Goal: Check status: Check status

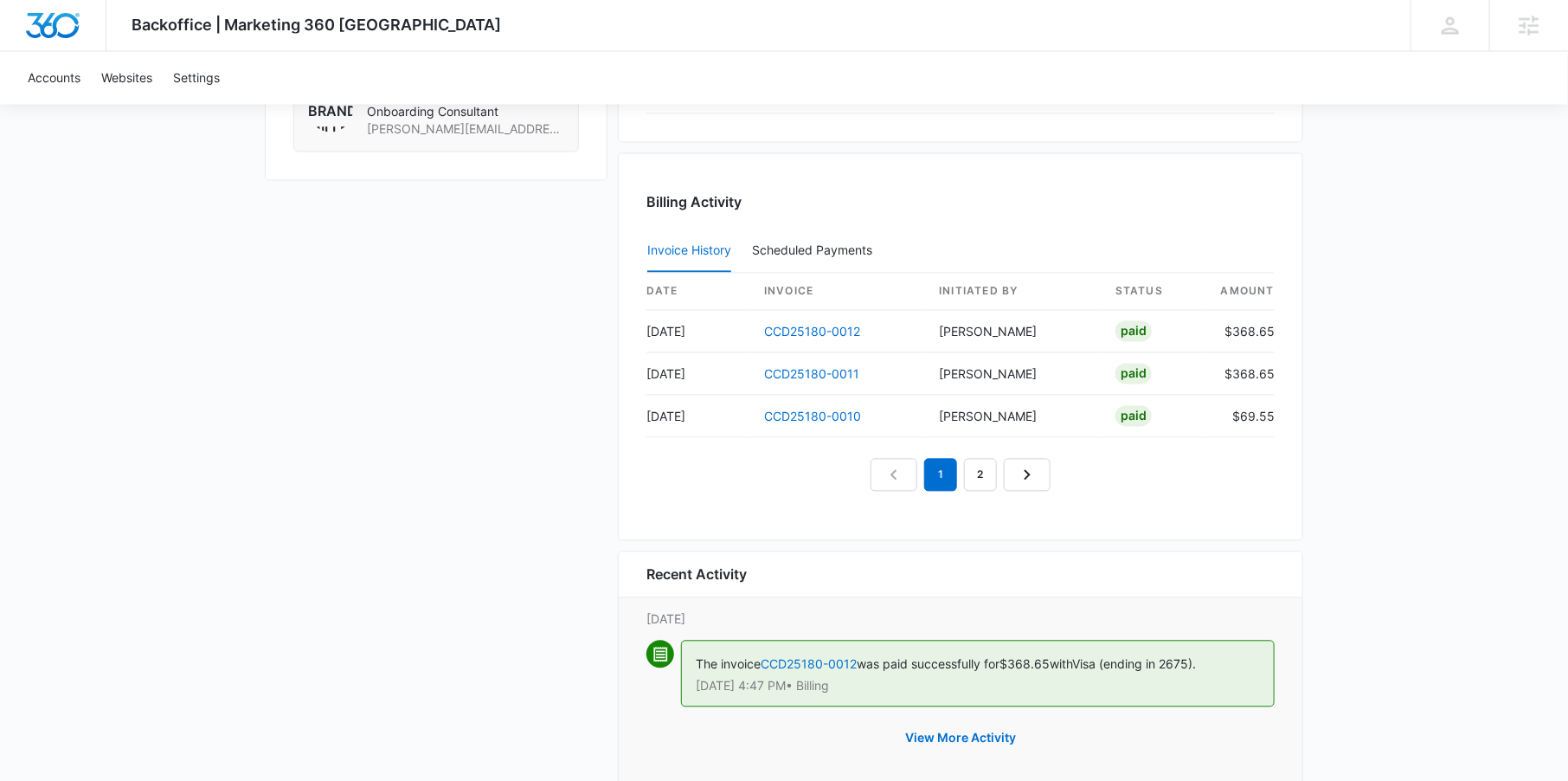
scroll to position [1549, 0]
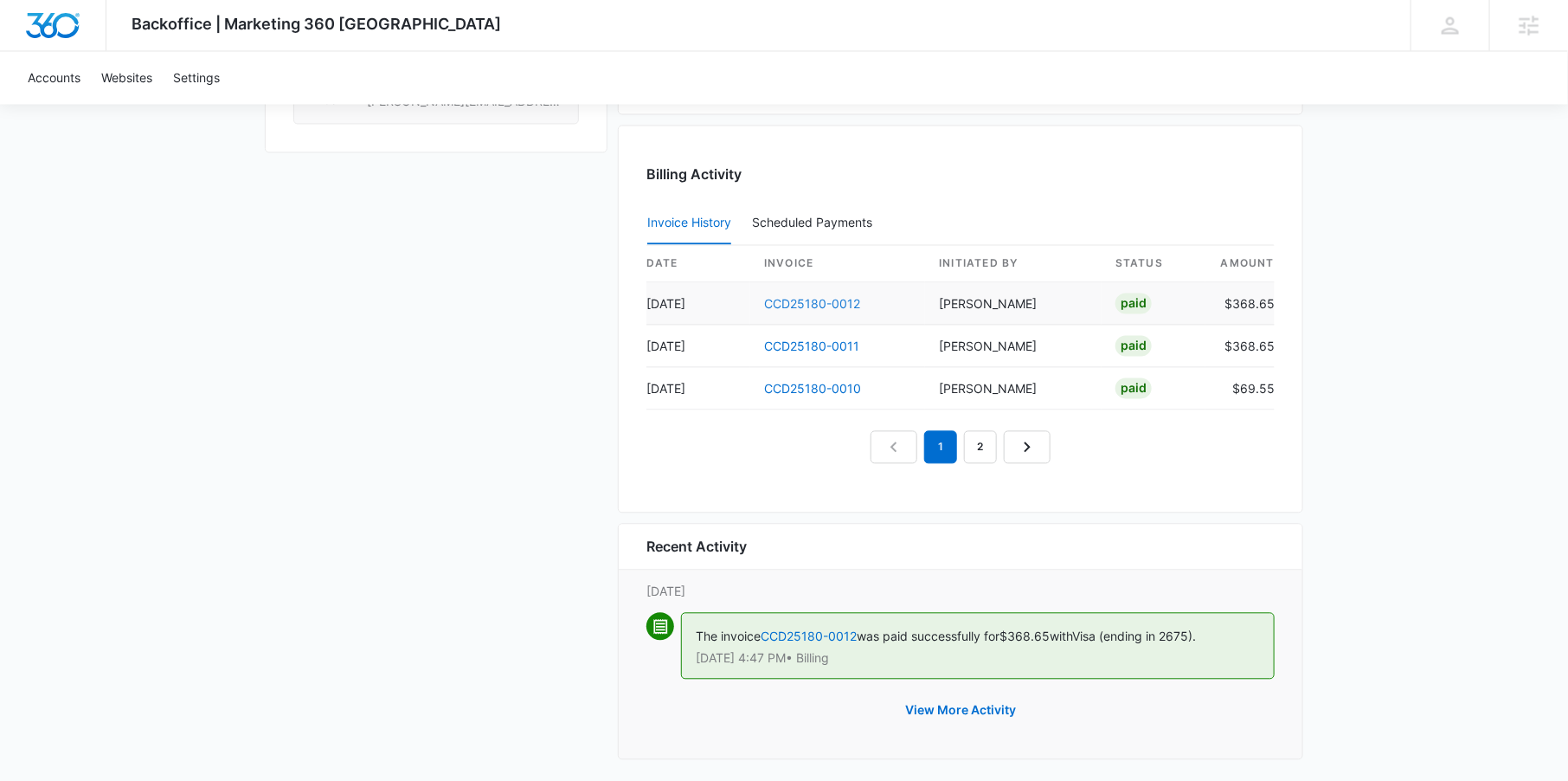
click at [801, 301] on link "CCD25180-0012" at bounding box center [812, 305] width 96 height 15
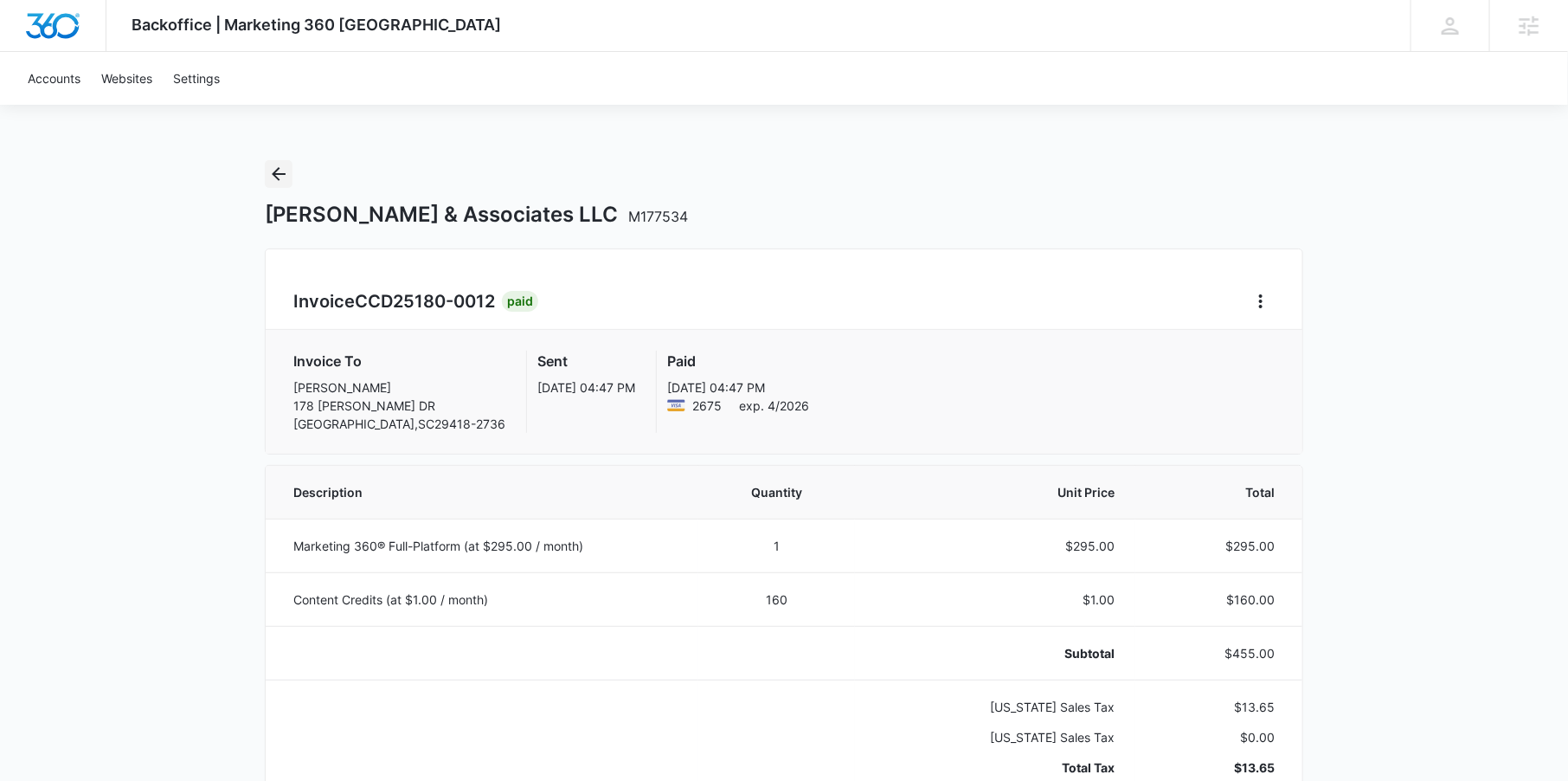
click at [273, 175] on icon "Back" at bounding box center [278, 173] width 21 height 21
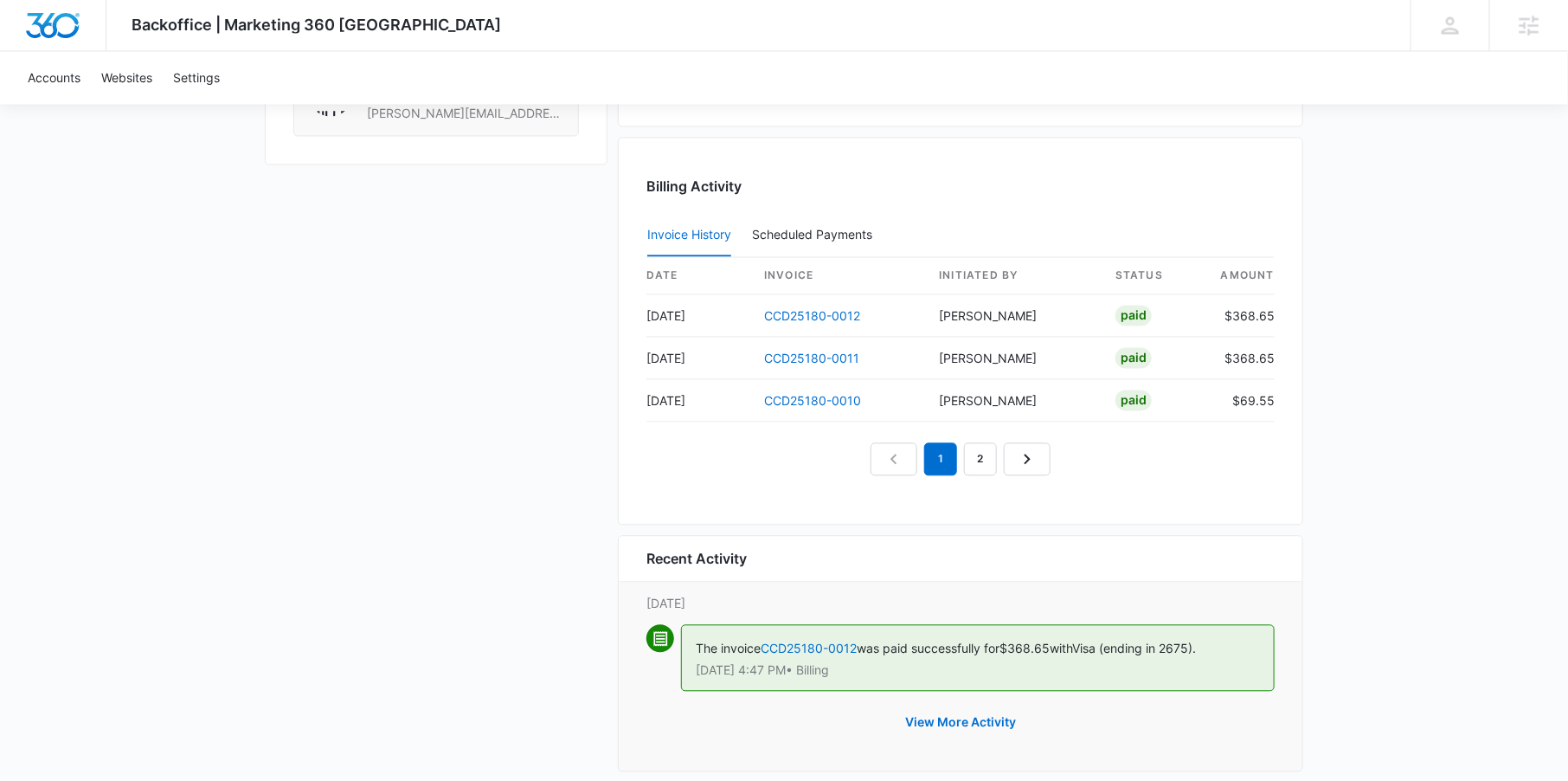
scroll to position [1549, 0]
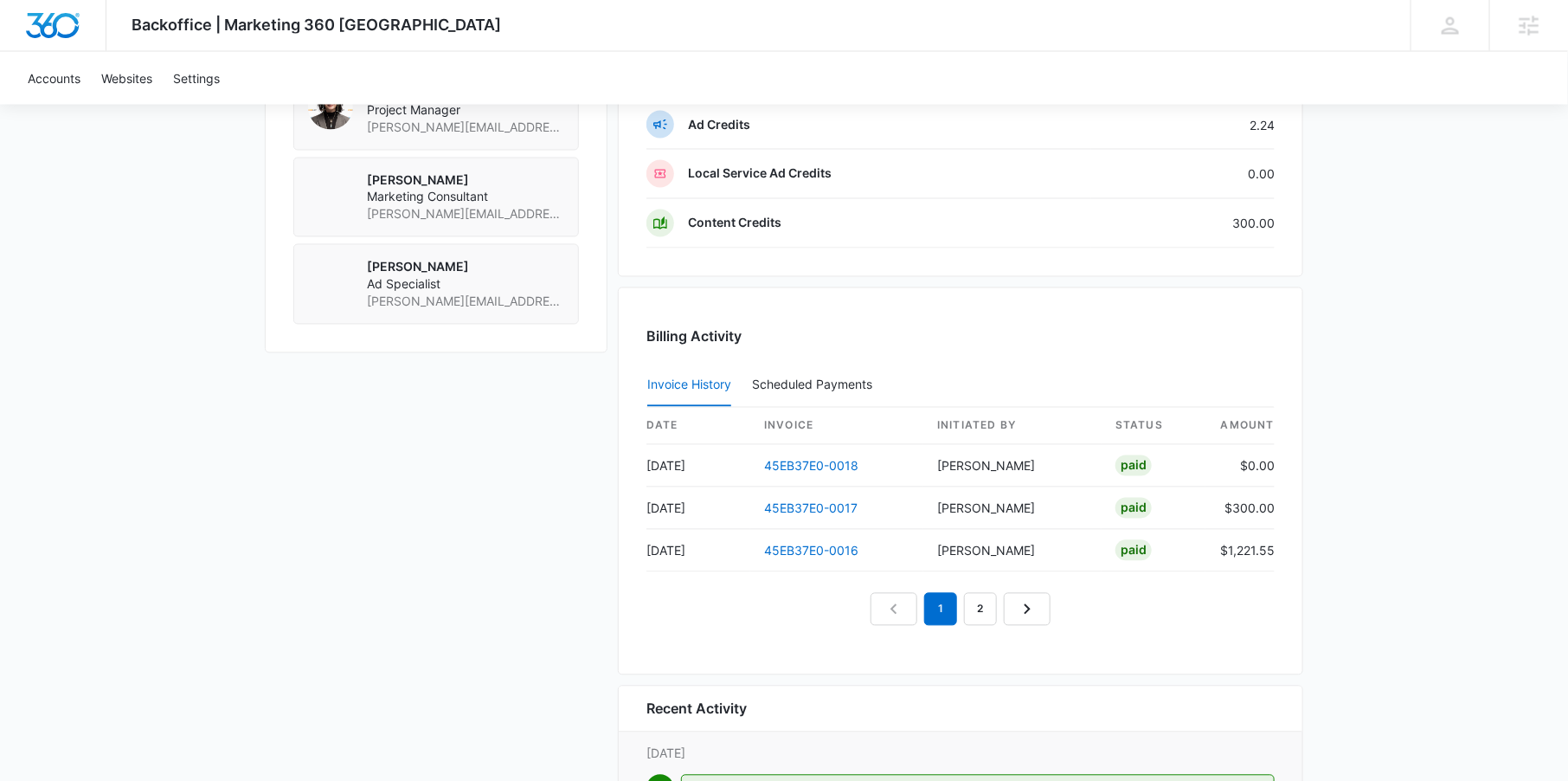
scroll to position [1444, 0]
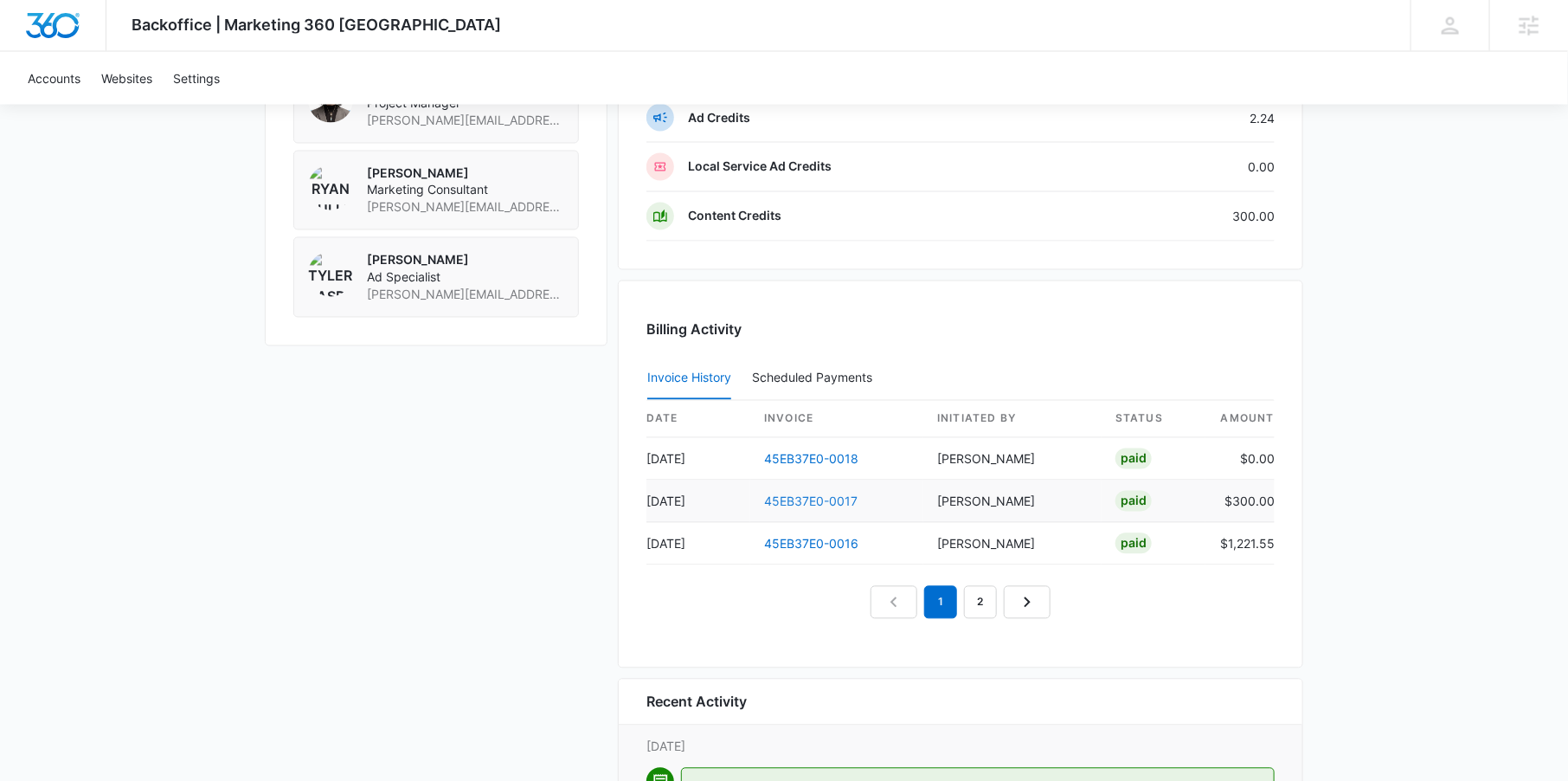
click at [797, 495] on link "45EB37E0-0017" at bounding box center [811, 502] width 94 height 15
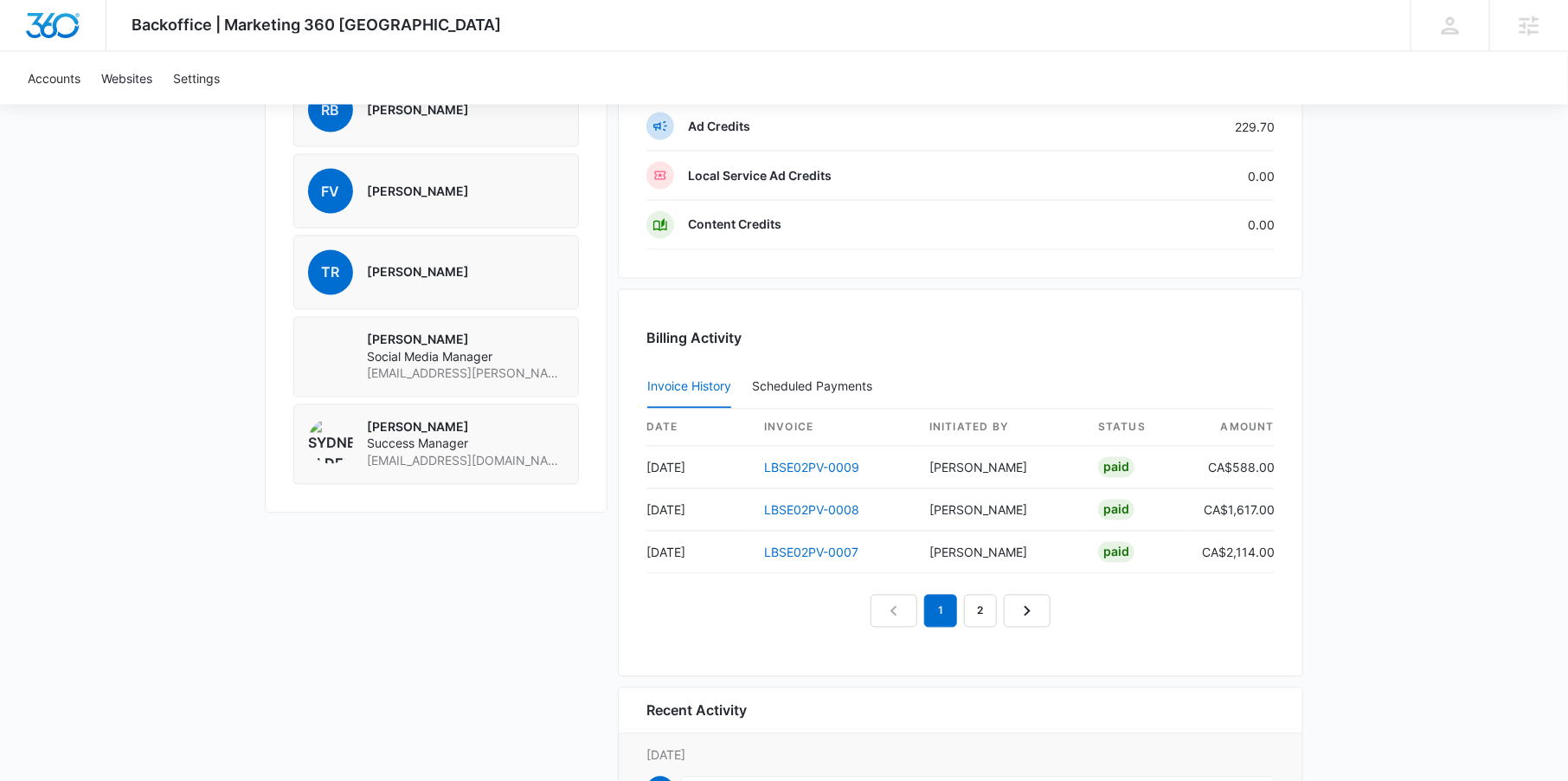
scroll to position [1364, 0]
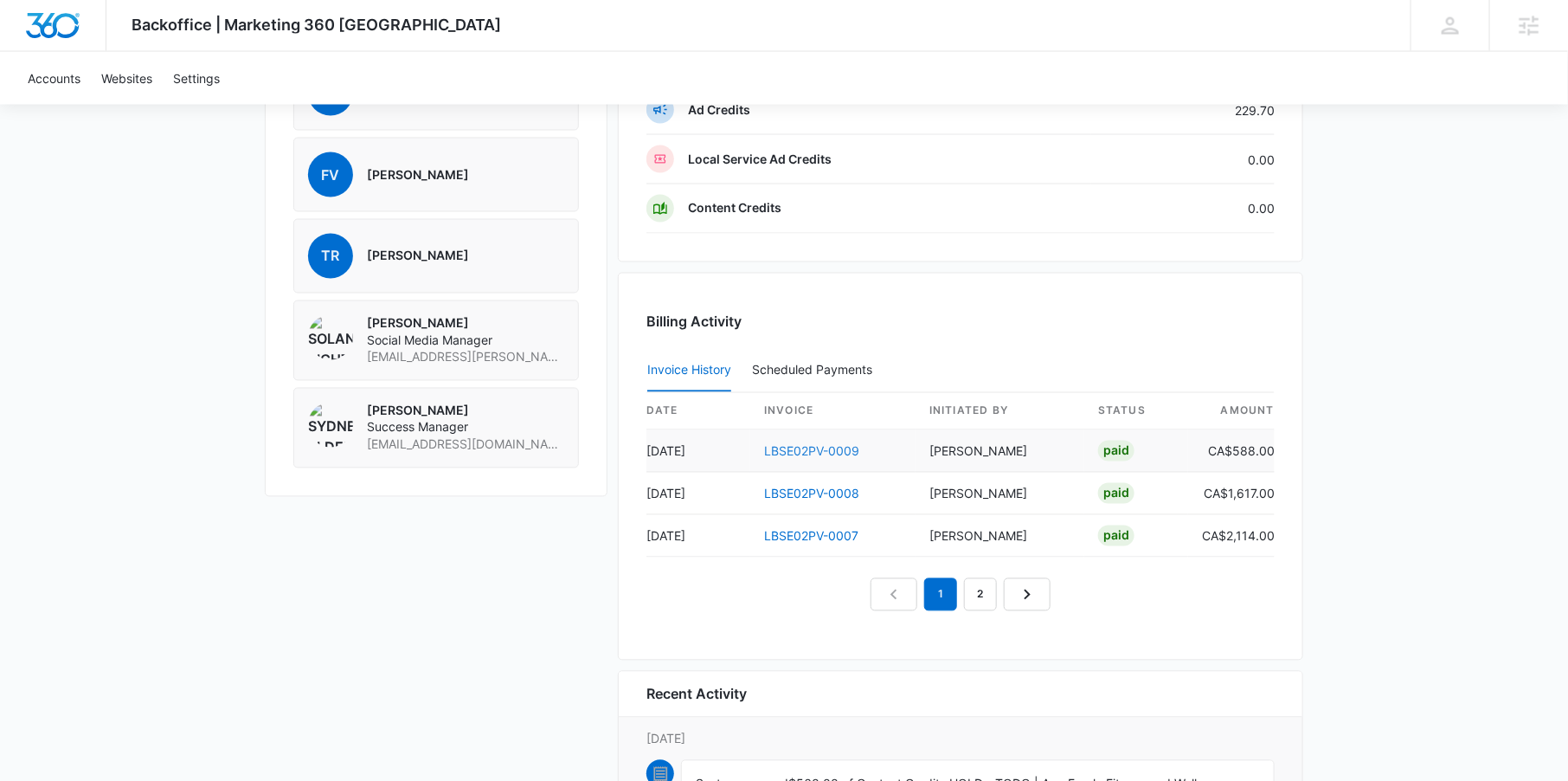
click at [816, 444] on link "LBSE02PV-0009" at bounding box center [812, 452] width 95 height 15
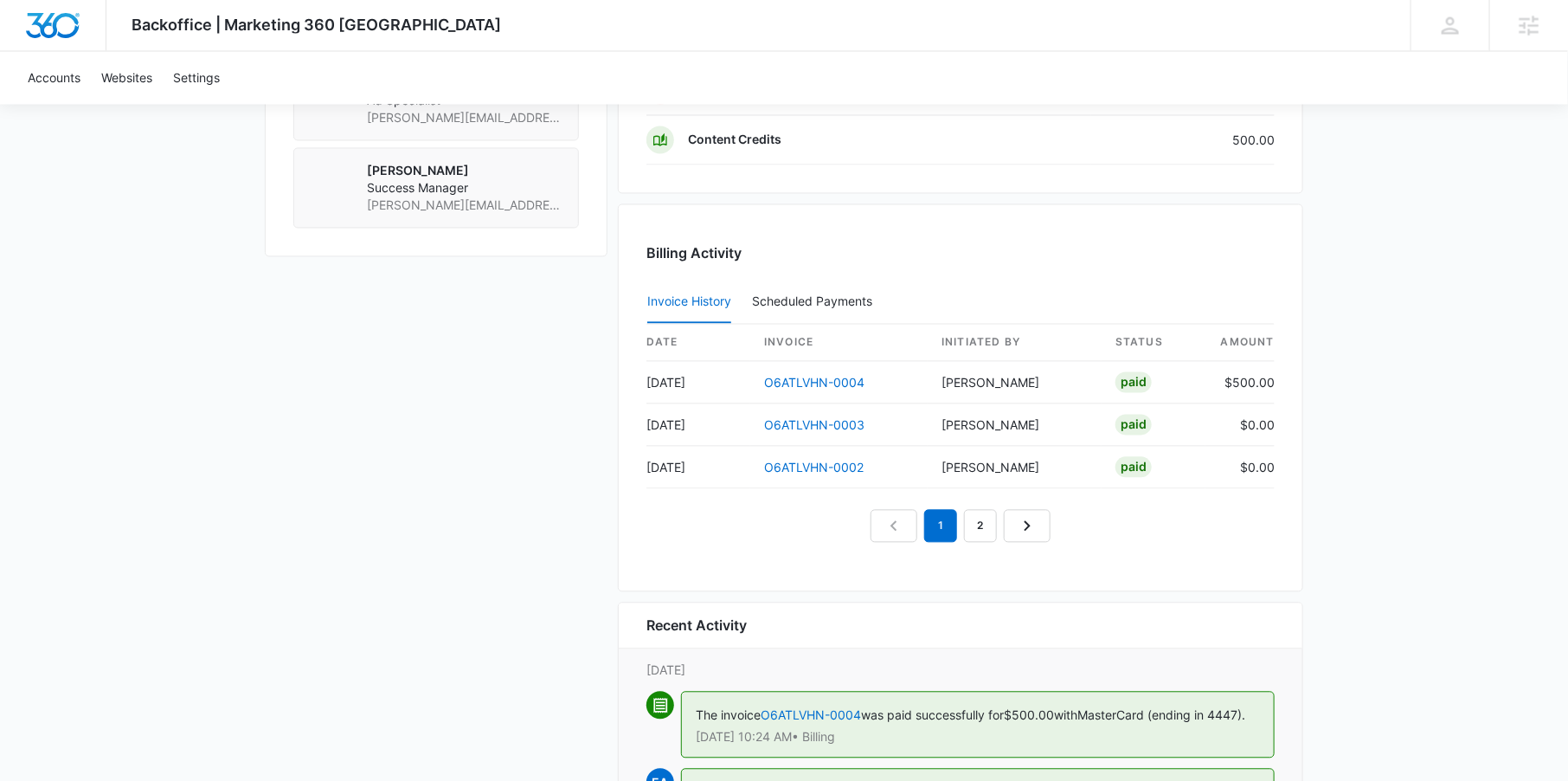
scroll to position [1542, 0]
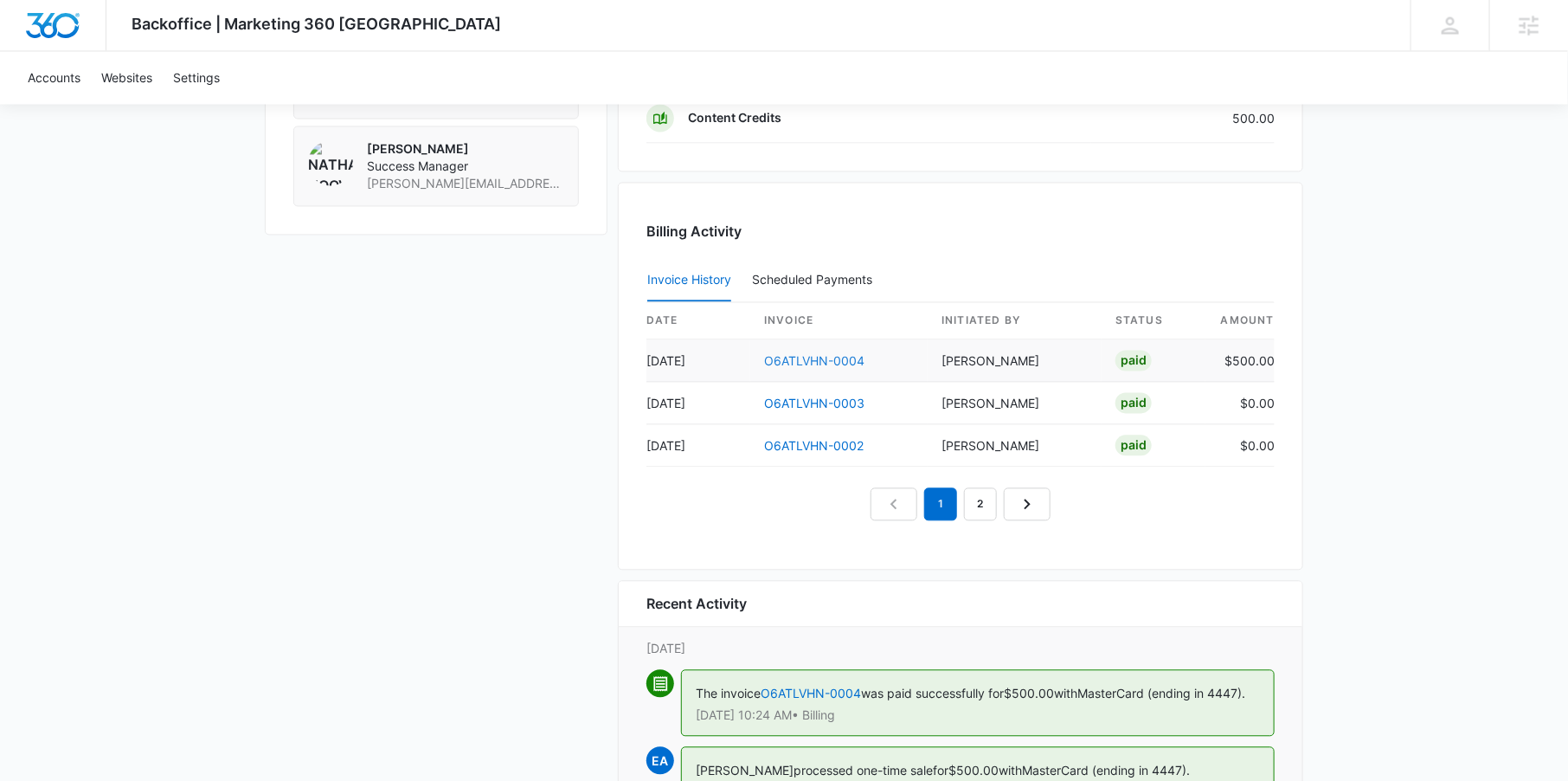
click at [816, 354] on link "O6ATLVHN-0004" at bounding box center [814, 362] width 100 height 15
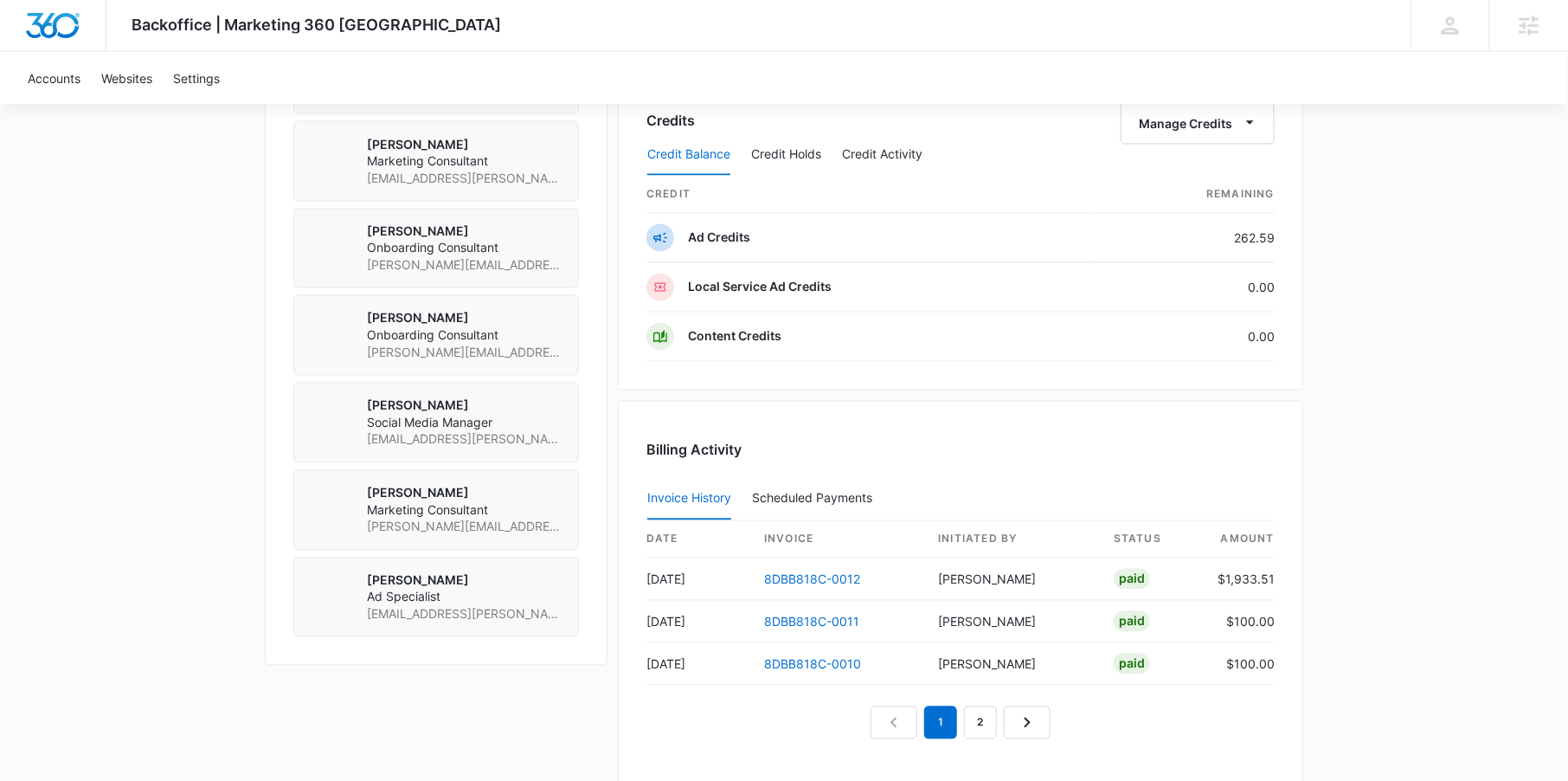
scroll to position [1412, 0]
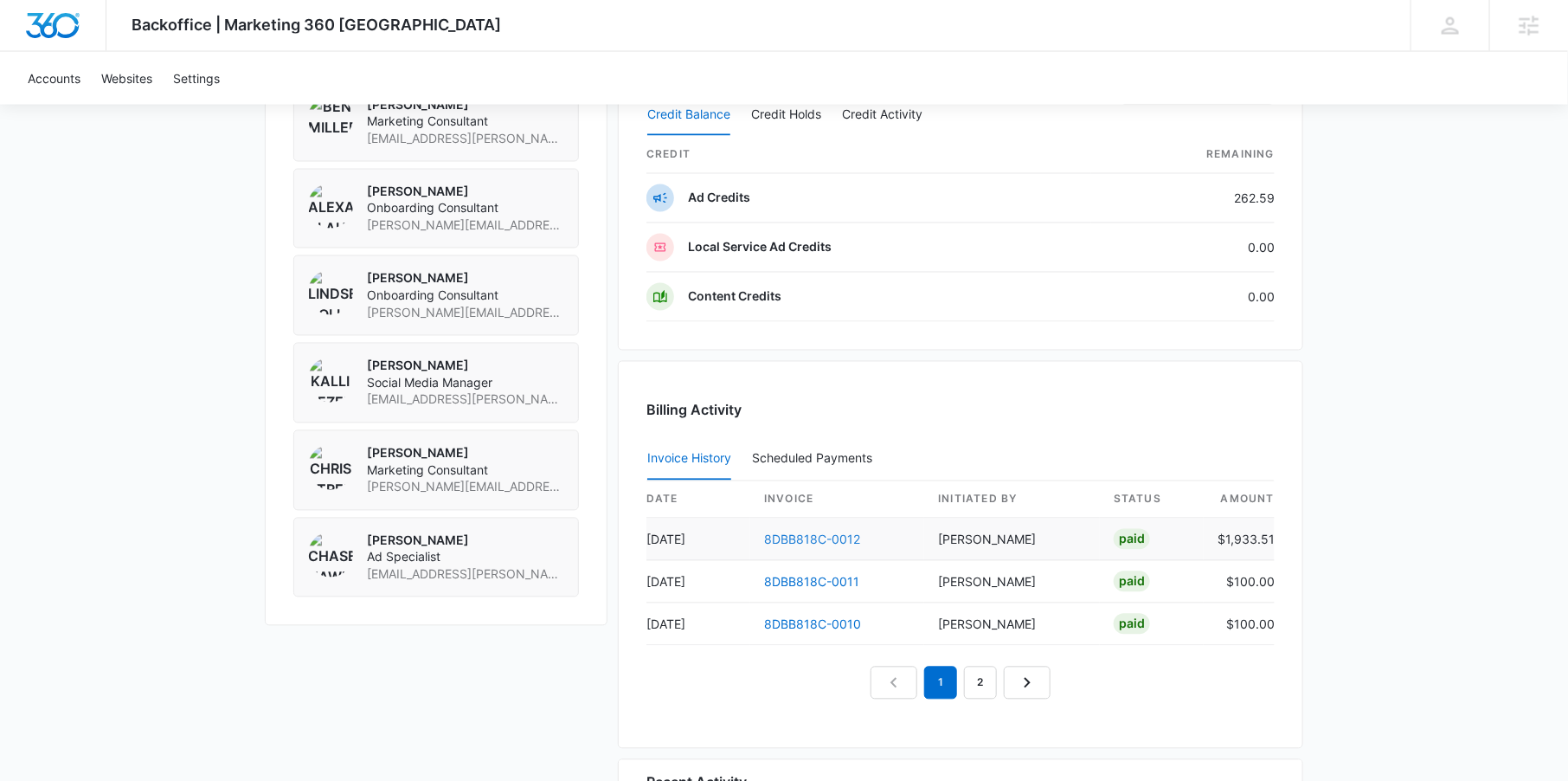
click at [831, 532] on link "8DBB818C-0012" at bounding box center [812, 540] width 96 height 15
